Goal: Task Accomplishment & Management: Use online tool/utility

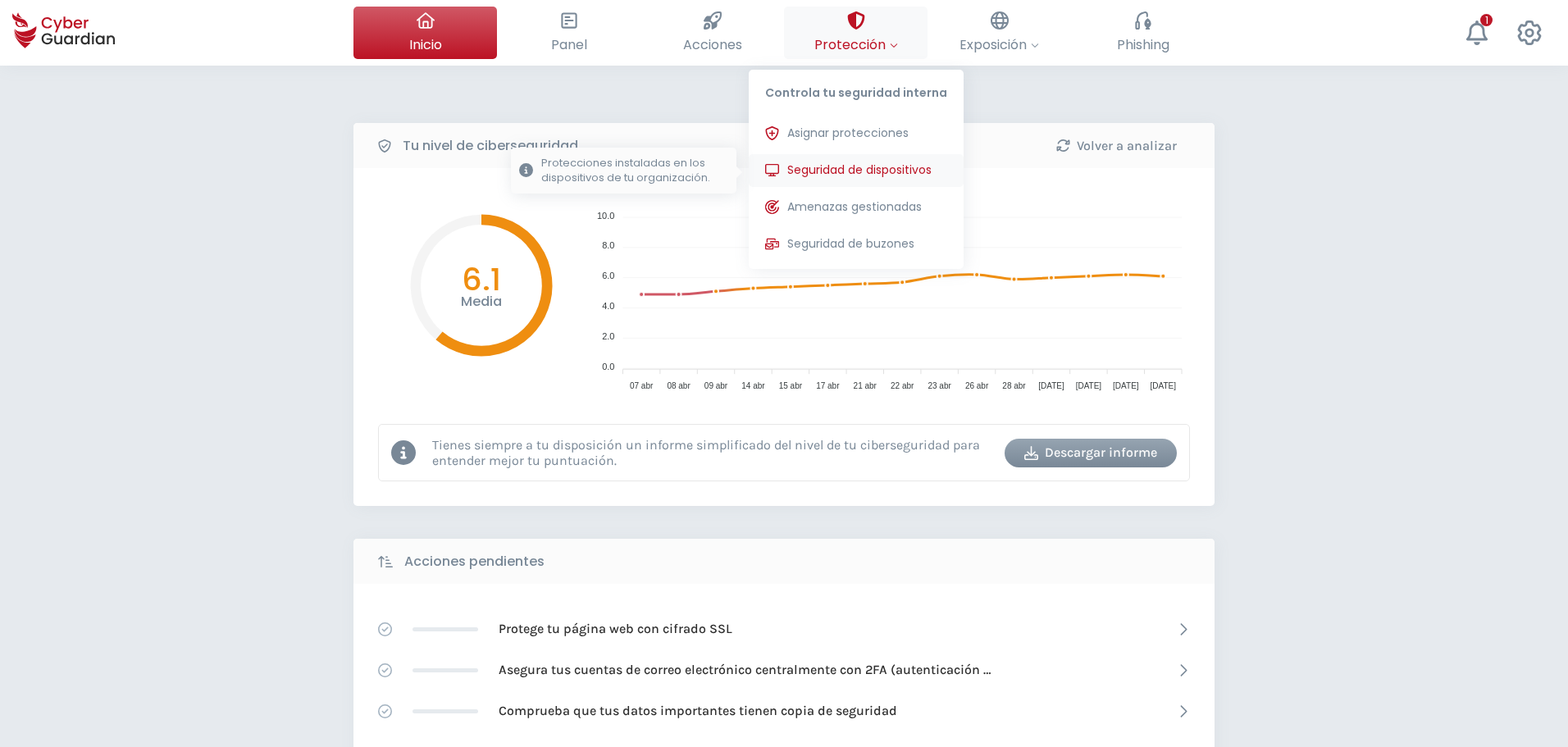
click at [847, 175] on span "Seguridad de dispositivos" at bounding box center [859, 170] width 144 height 17
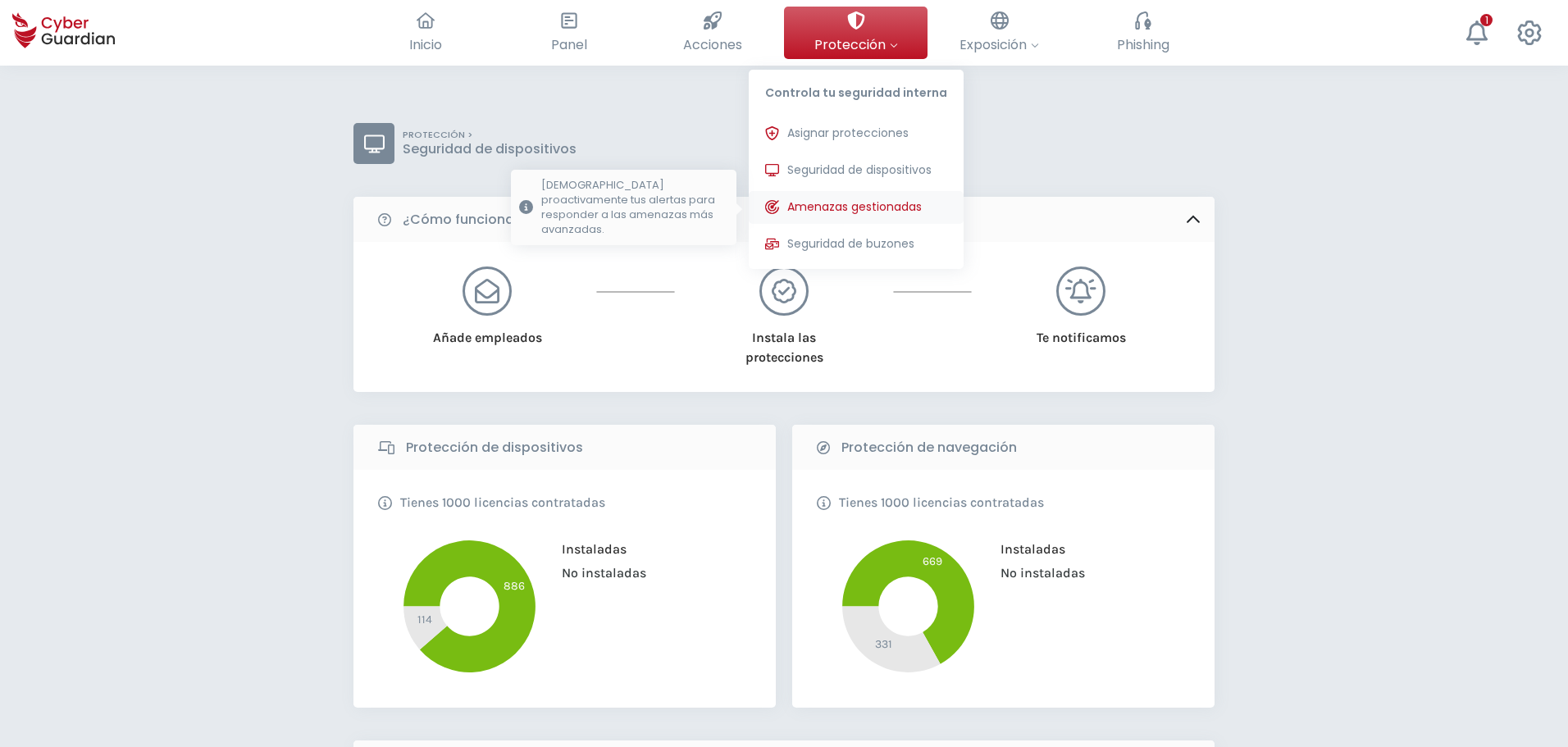
click at [861, 201] on span "Amenazas gestionadas" at bounding box center [854, 207] width 135 height 17
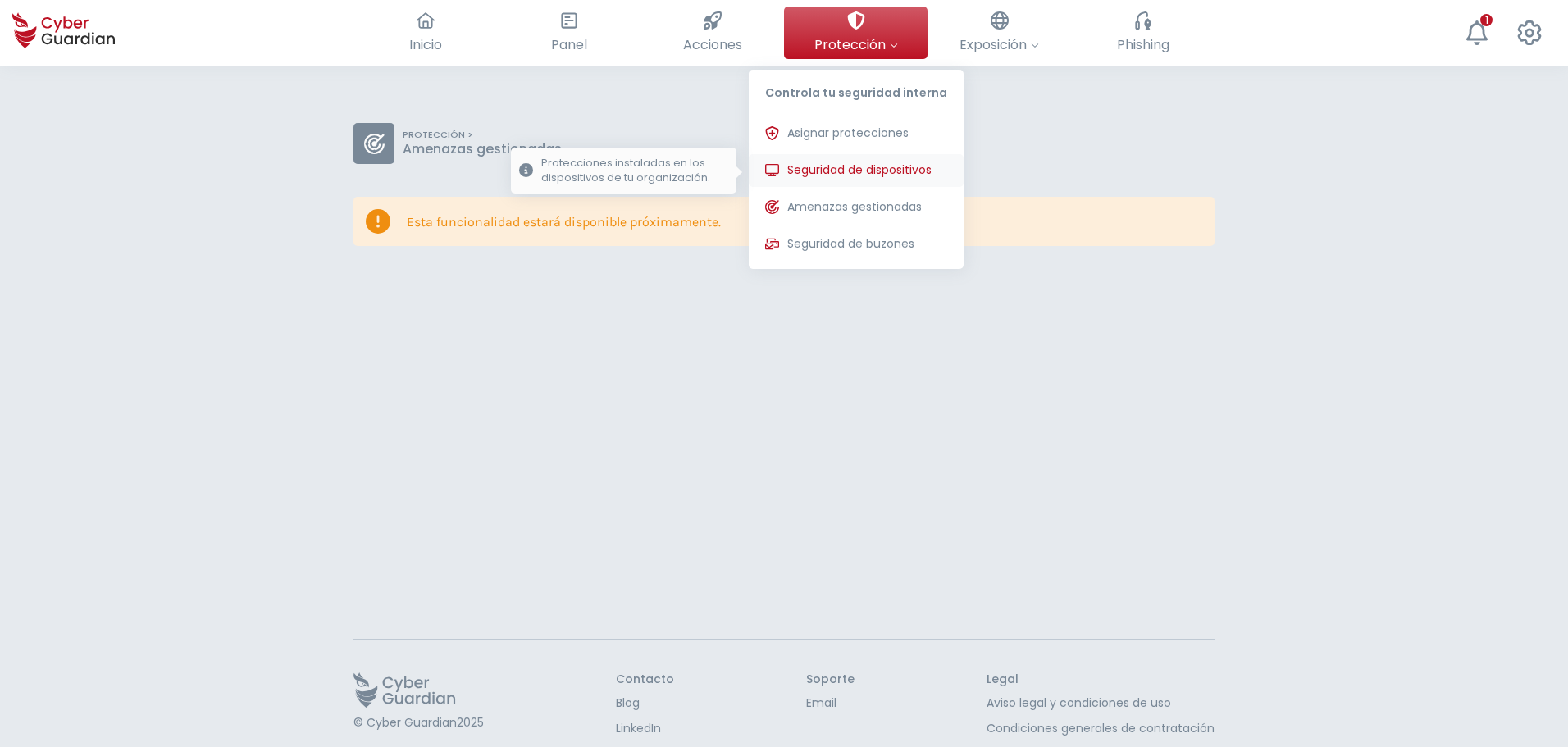
click at [870, 161] on span "Seguridad de dispositivos" at bounding box center [859, 170] width 144 height 17
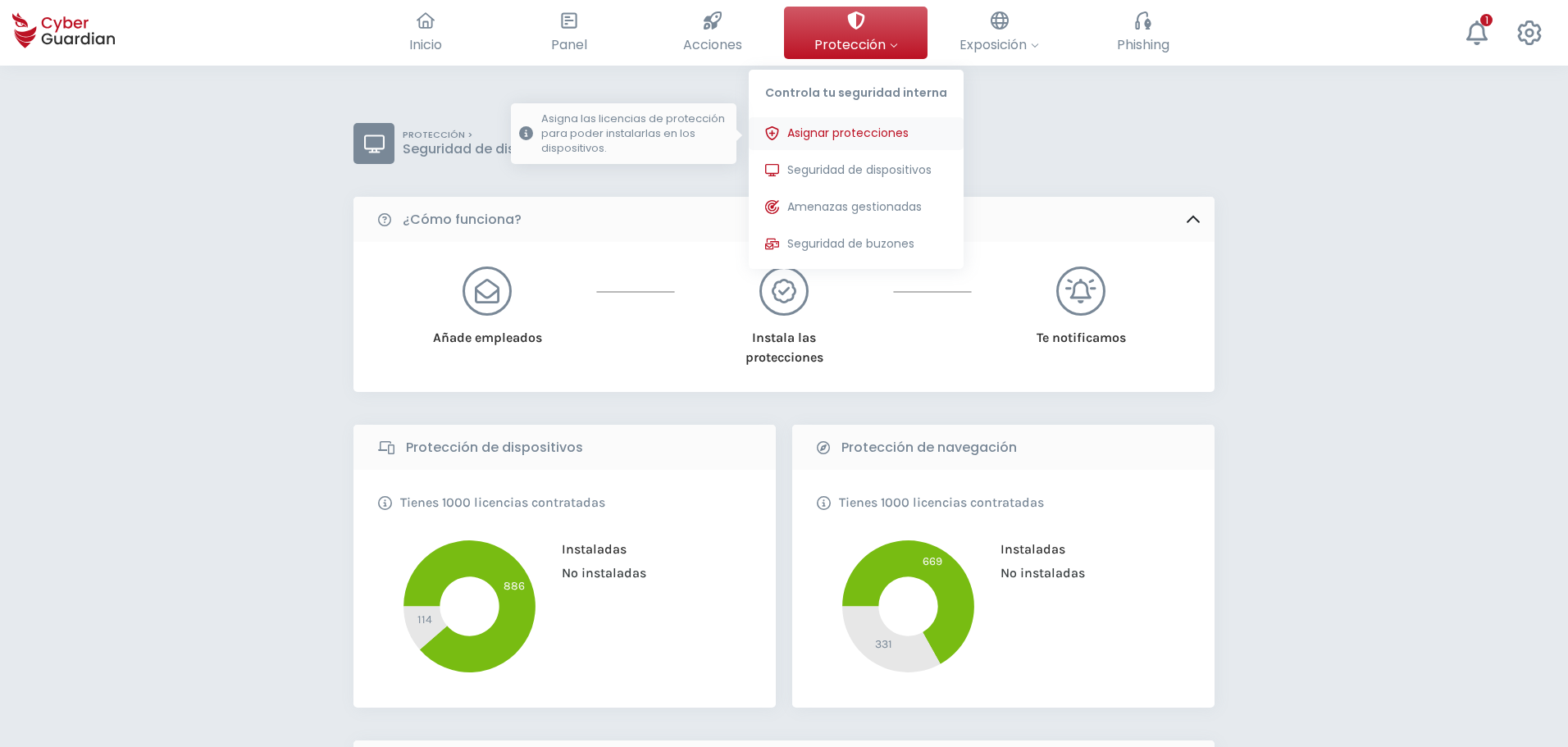
click at [855, 129] on span "Asignar protecciones" at bounding box center [847, 133] width 122 height 17
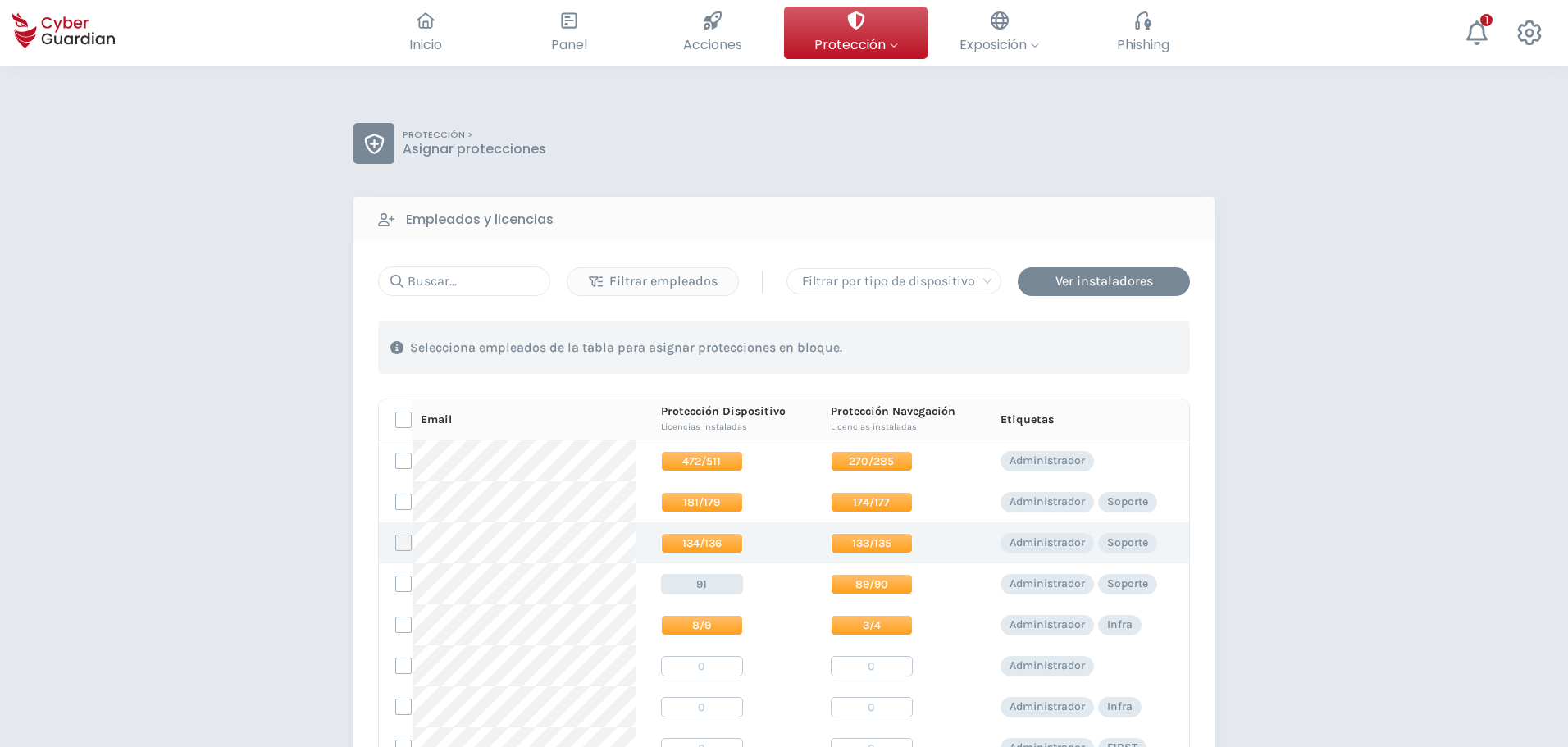
click at [403, 542] on label at bounding box center [403, 543] width 16 height 16
click at [396, 542] on input "checkbox" at bounding box center [396, 542] width 0 height 15
click at [867, 543] on span "133/135" at bounding box center [872, 543] width 82 height 21
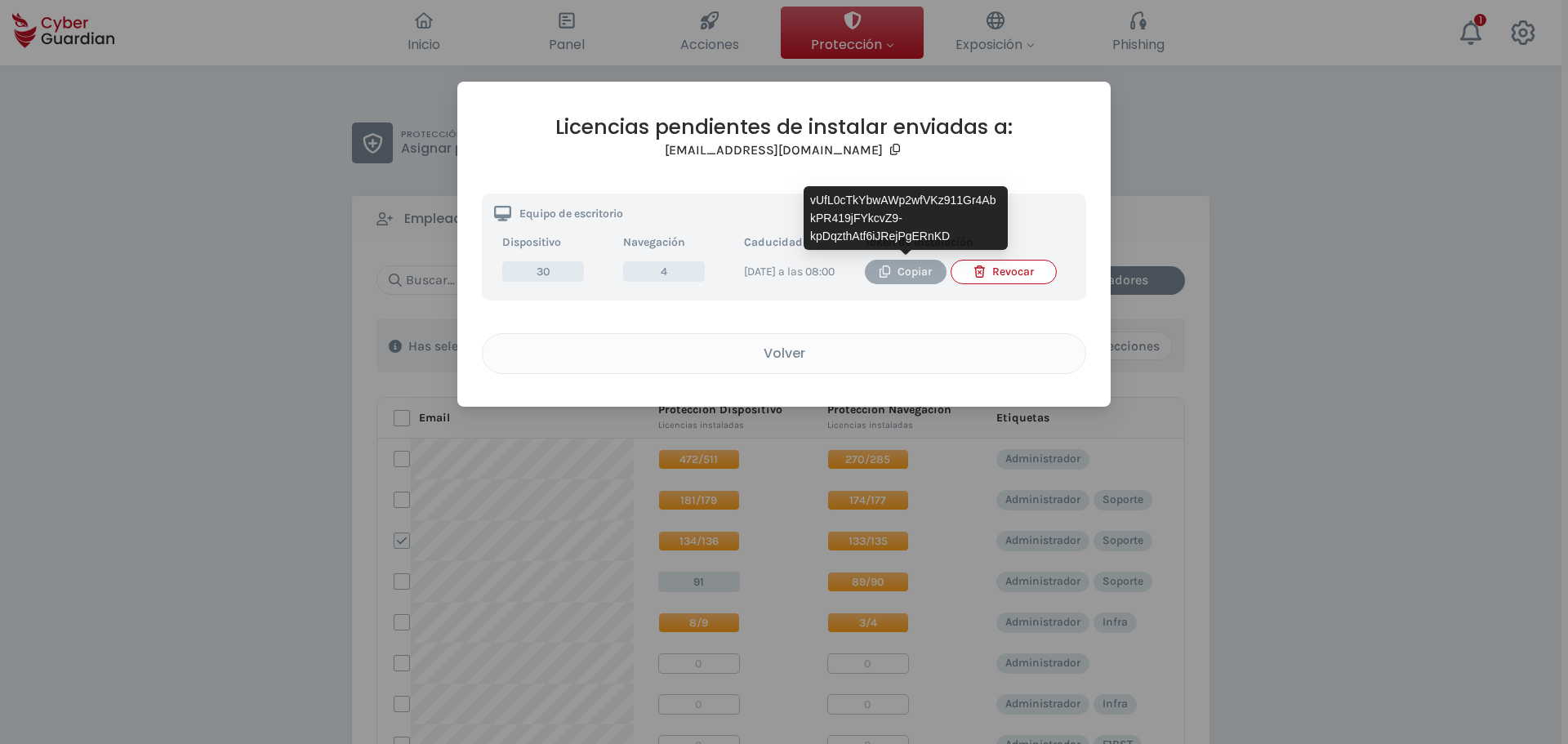
click at [892, 271] on div "Copiar" at bounding box center [905, 271] width 58 height 18
